Goal: Navigation & Orientation: Understand site structure

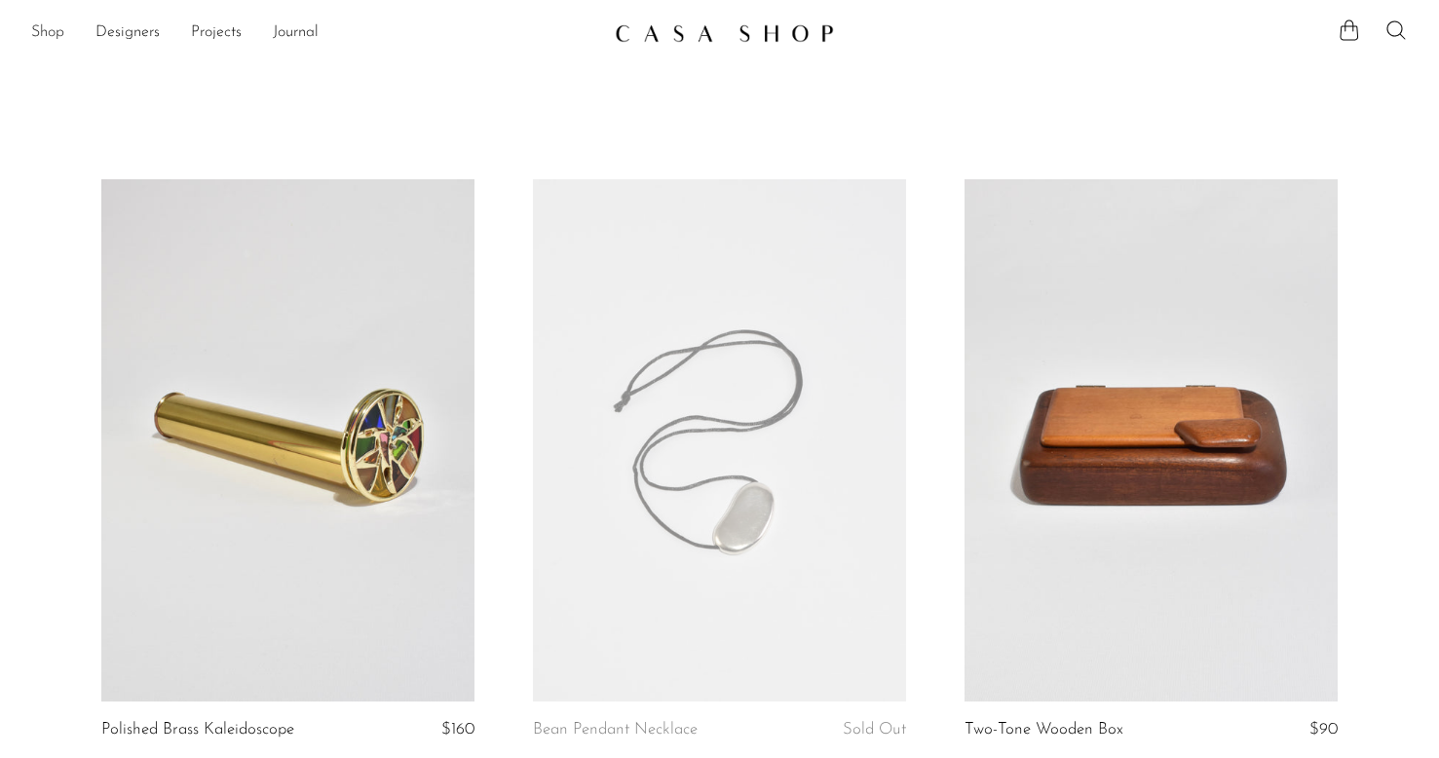
click at [45, 28] on link "Shop" at bounding box center [47, 32] width 33 height 25
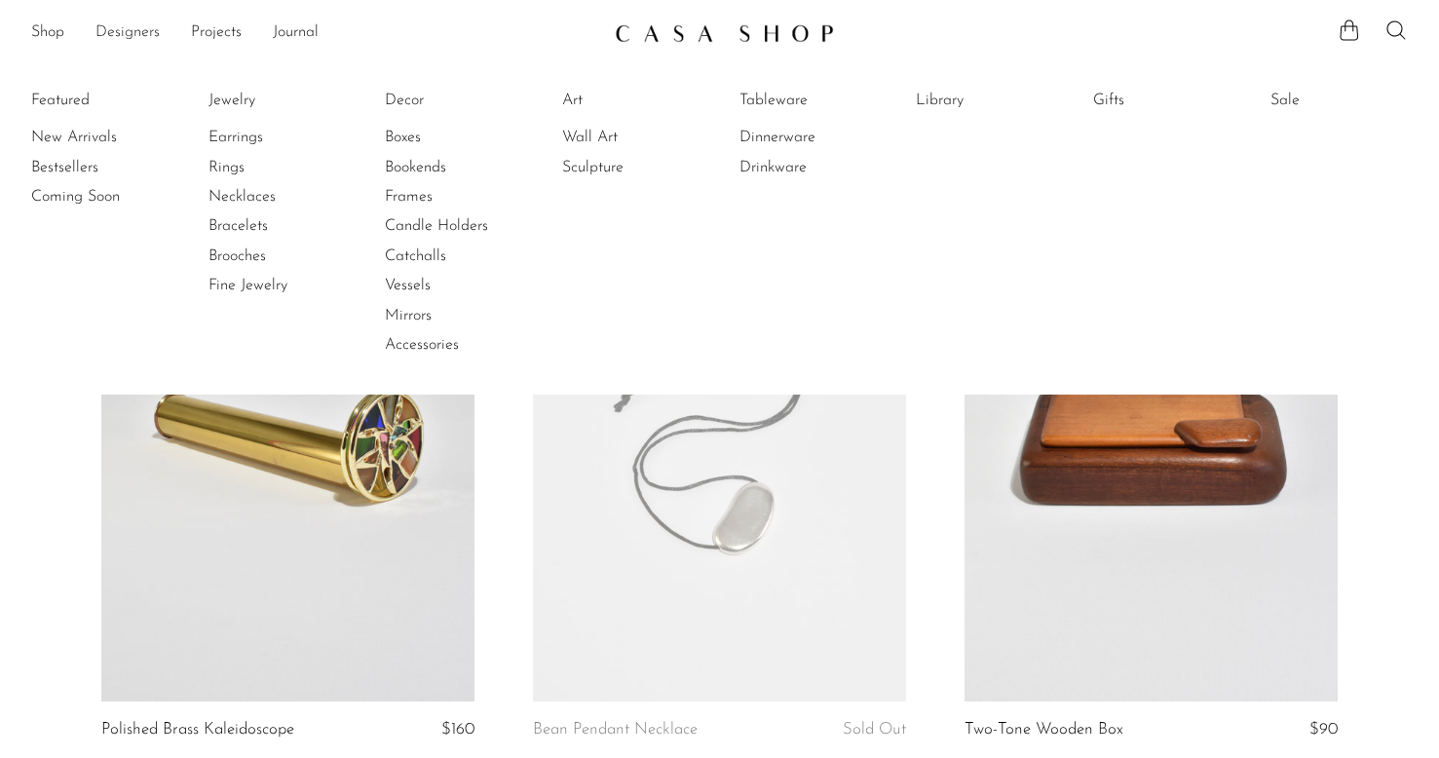
click at [96, 32] on link "Designers" at bounding box center [127, 32] width 64 height 25
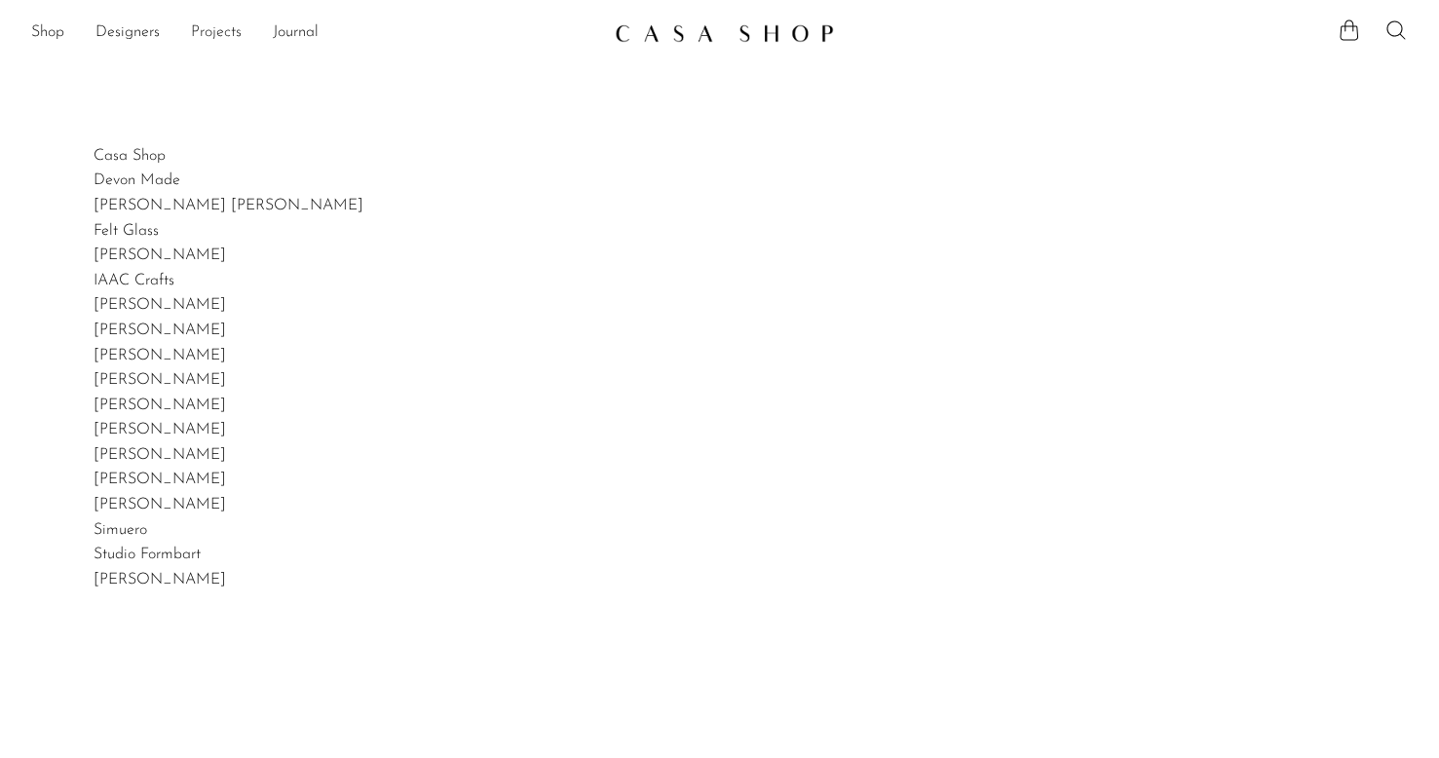
click at [217, 40] on link "Projects" at bounding box center [216, 32] width 51 height 25
click at [315, 31] on link "Journal" at bounding box center [296, 32] width 46 height 25
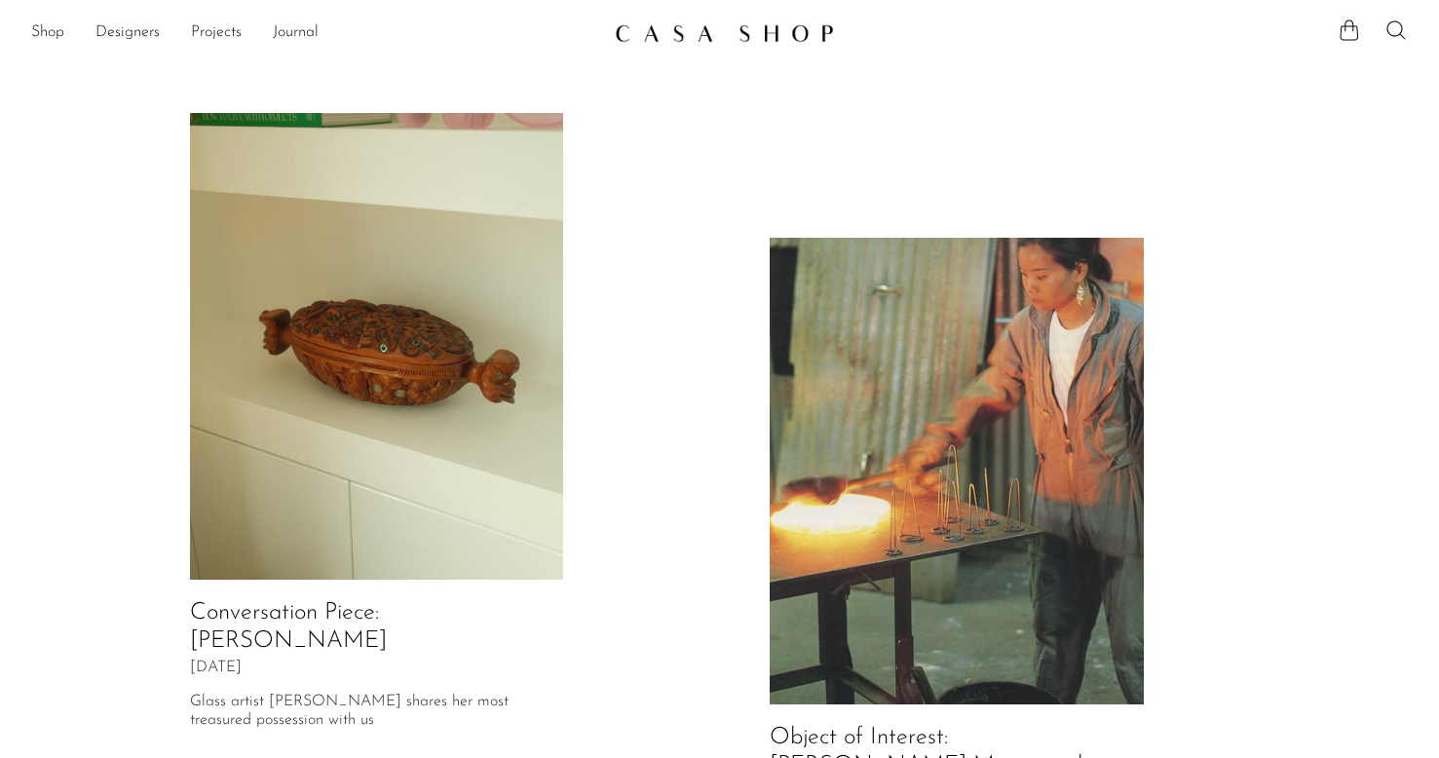
click at [728, 40] on img at bounding box center [724, 32] width 219 height 19
